Goal: Register for event/course

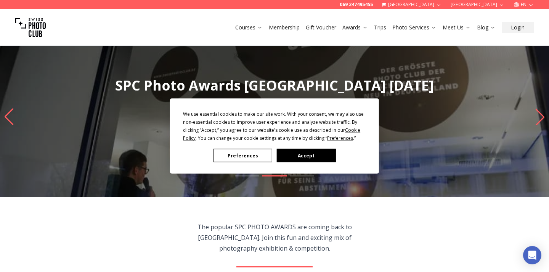
click at [296, 156] on button "Accept" at bounding box center [306, 155] width 59 height 13
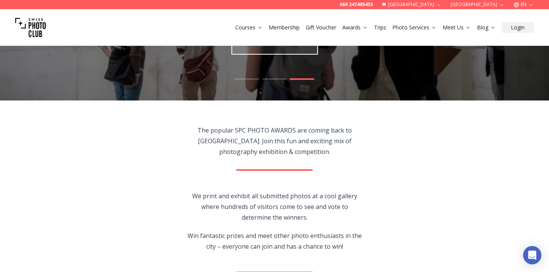
scroll to position [106, 0]
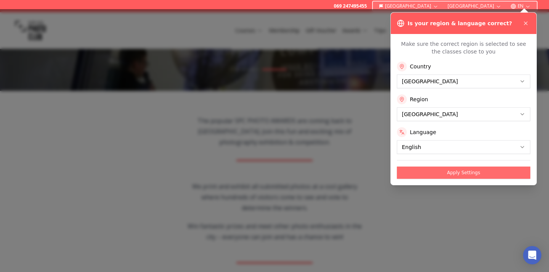
click at [447, 174] on button "Apply Settings" at bounding box center [463, 172] width 133 height 12
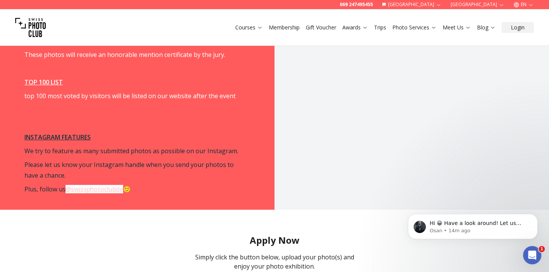
scroll to position [1227, 0]
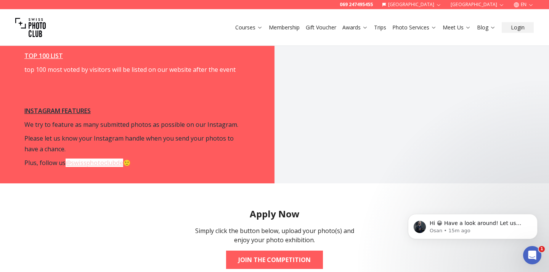
click at [101, 162] on link "@swissphotoclubde" at bounding box center [95, 162] width 58 height 8
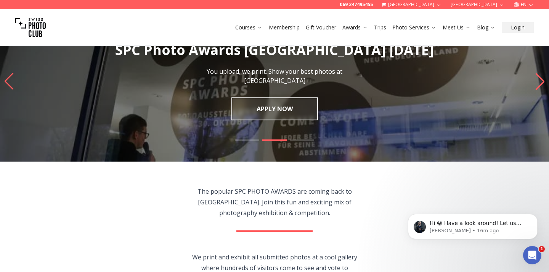
scroll to position [0, 0]
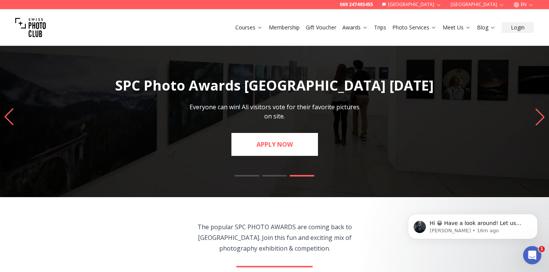
click at [289, 138] on link "APPLY NOW" at bounding box center [274, 144] width 87 height 23
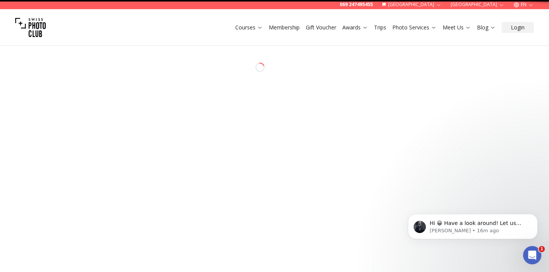
select select "*******"
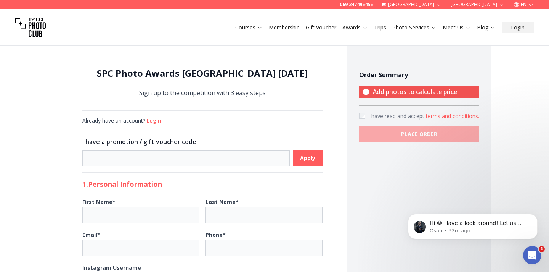
click at [148, 74] on h1 "SPC Photo Awards [GEOGRAPHIC_DATA] [DATE]" at bounding box center [202, 73] width 240 height 12
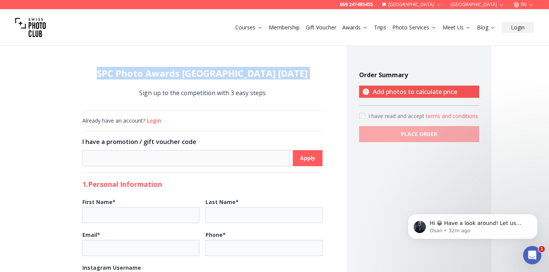
click at [148, 74] on h1 "SPC Photo Awards [GEOGRAPHIC_DATA] [DATE]" at bounding box center [202, 73] width 240 height 12
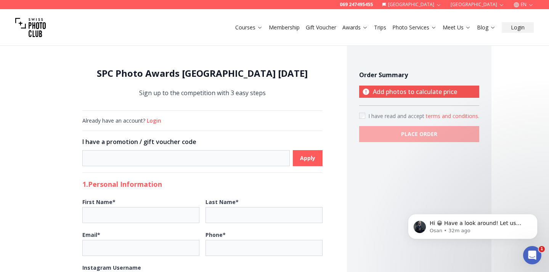
click at [23, 27] on img at bounding box center [30, 27] width 31 height 31
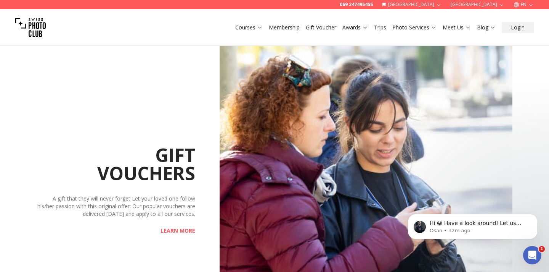
scroll to position [1286, 0]
